Goal: Obtain resource: Download file/media

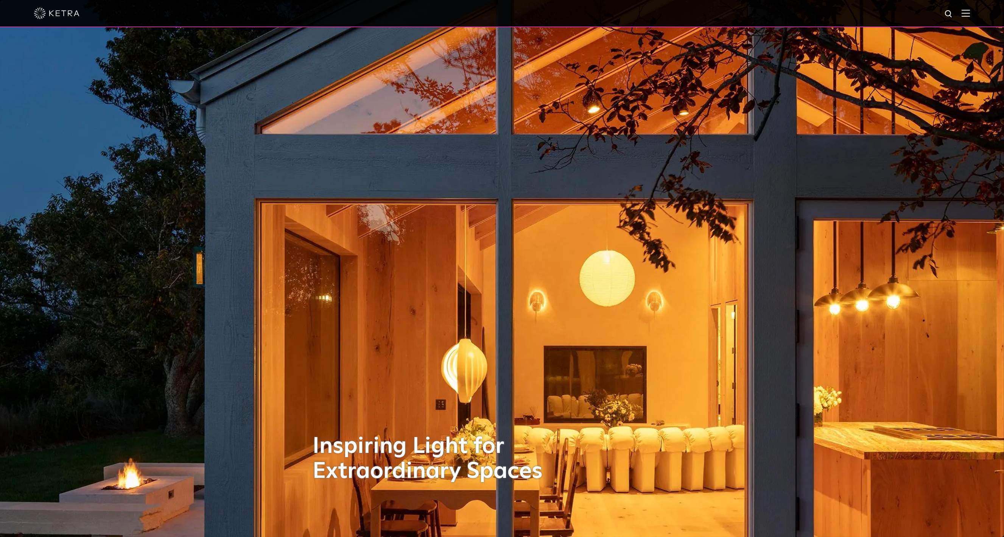
click at [970, 16] on img at bounding box center [966, 12] width 8 height 7
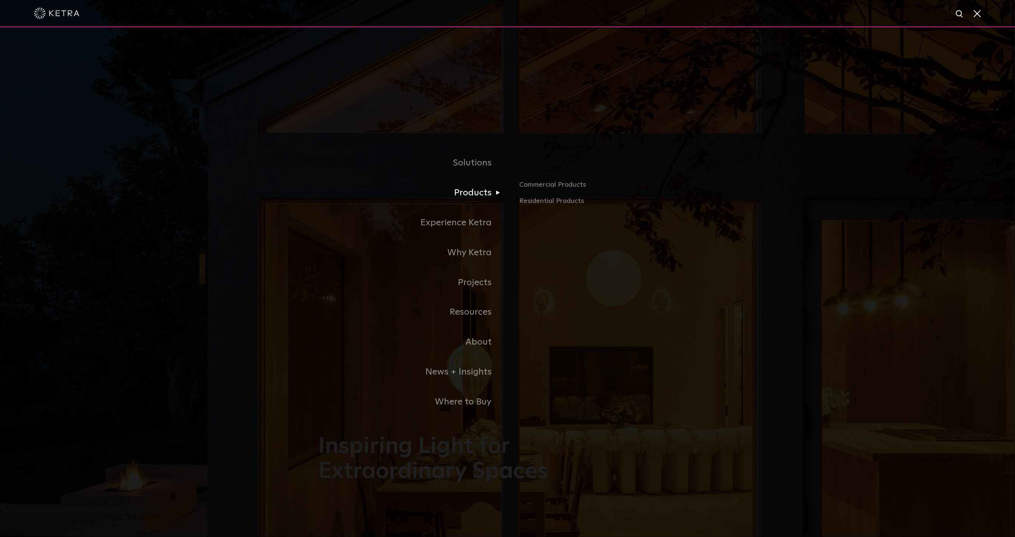
click at [476, 189] on link "Products" at bounding box center [412, 193] width 189 height 30
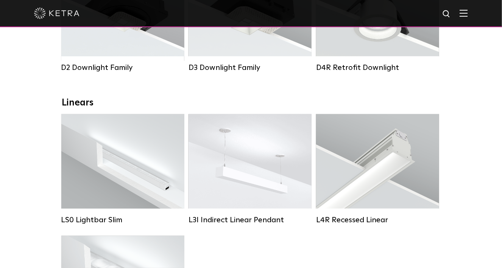
scroll to position [227, 0]
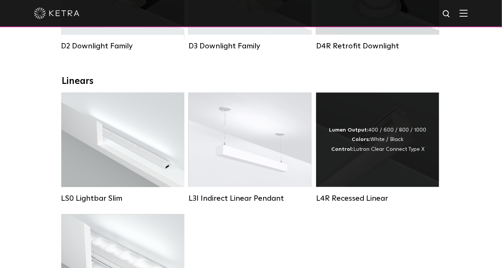
click at [419, 144] on div "Lumen Output: 400 / 600 / 800 / 1000 Colors: White / Black Control: Lutron Clea…" at bounding box center [377, 140] width 97 height 29
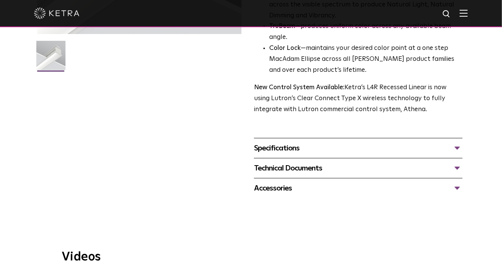
scroll to position [227, 0]
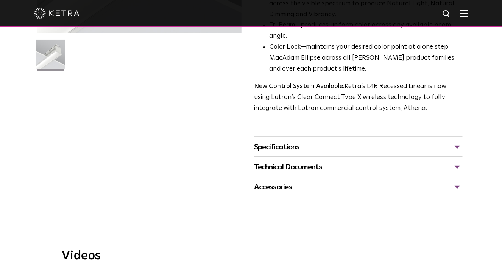
click at [460, 161] on div "Technical Documents" at bounding box center [358, 167] width 209 height 12
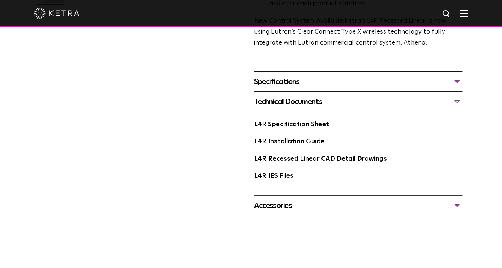
scroll to position [303, 0]
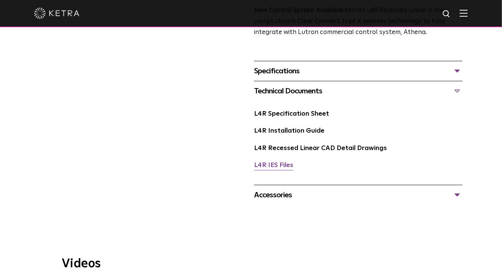
click at [283, 162] on link "L4R IES Files" at bounding box center [273, 165] width 39 height 6
